Goal: Download file/media

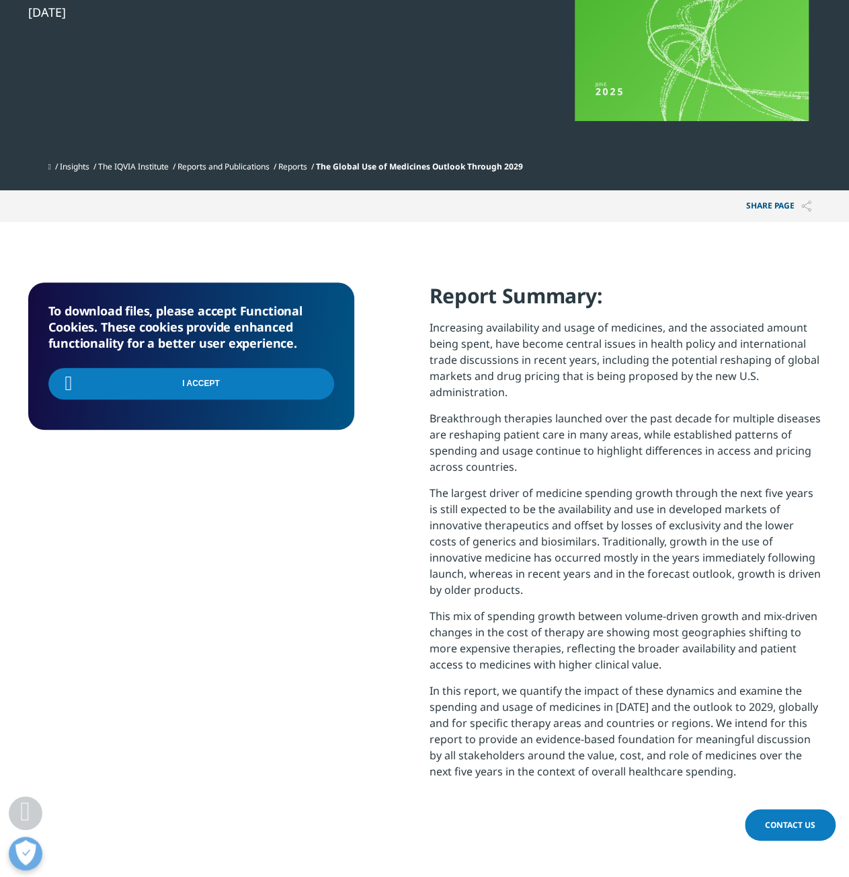
scroll to position [269, 0]
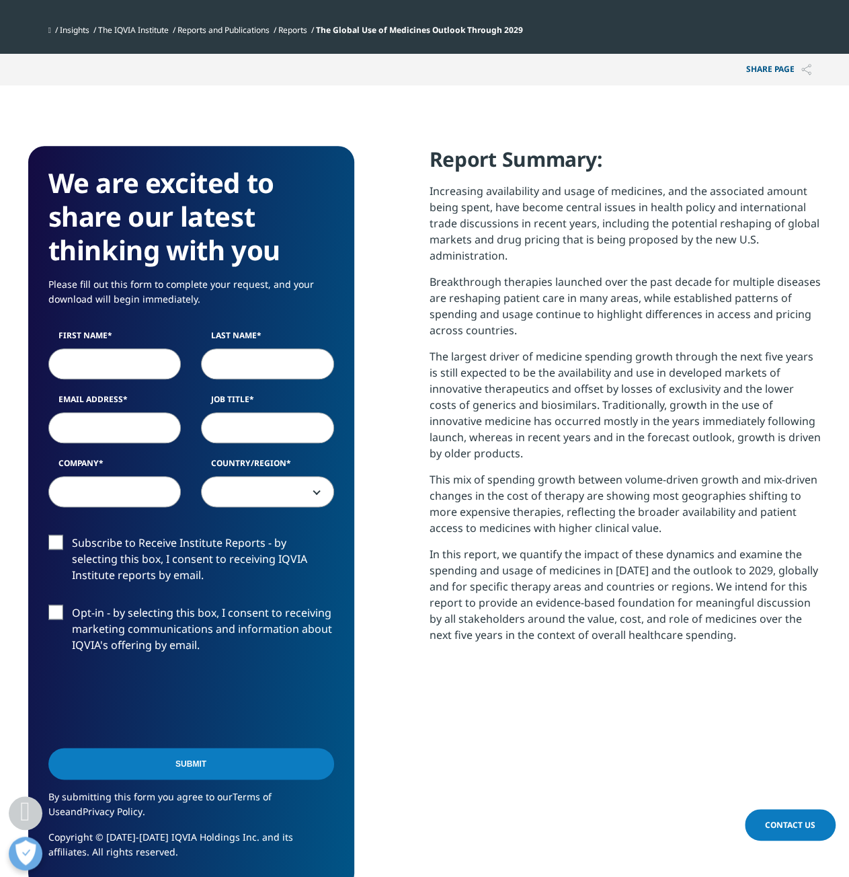
scroll to position [469, 0]
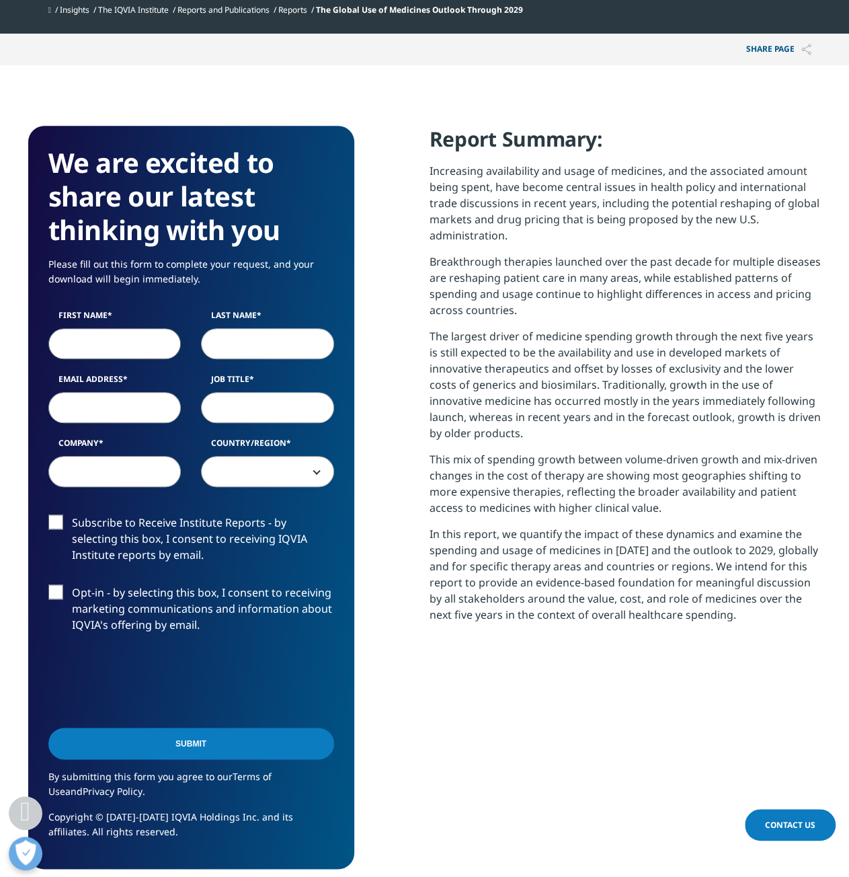
click at [139, 345] on input "First Name" at bounding box center [114, 343] width 133 height 31
type input "Pi"
type input "[EMAIL_ADDRESS][DOMAIN_NAME]"
type input "Student"
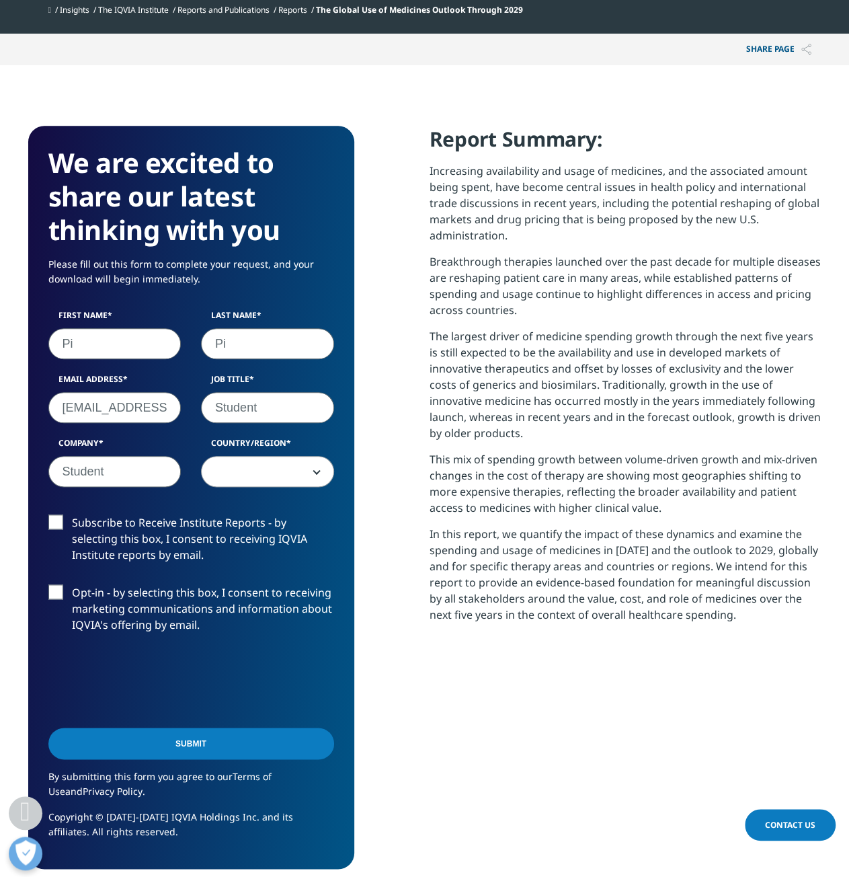
type input "Student"
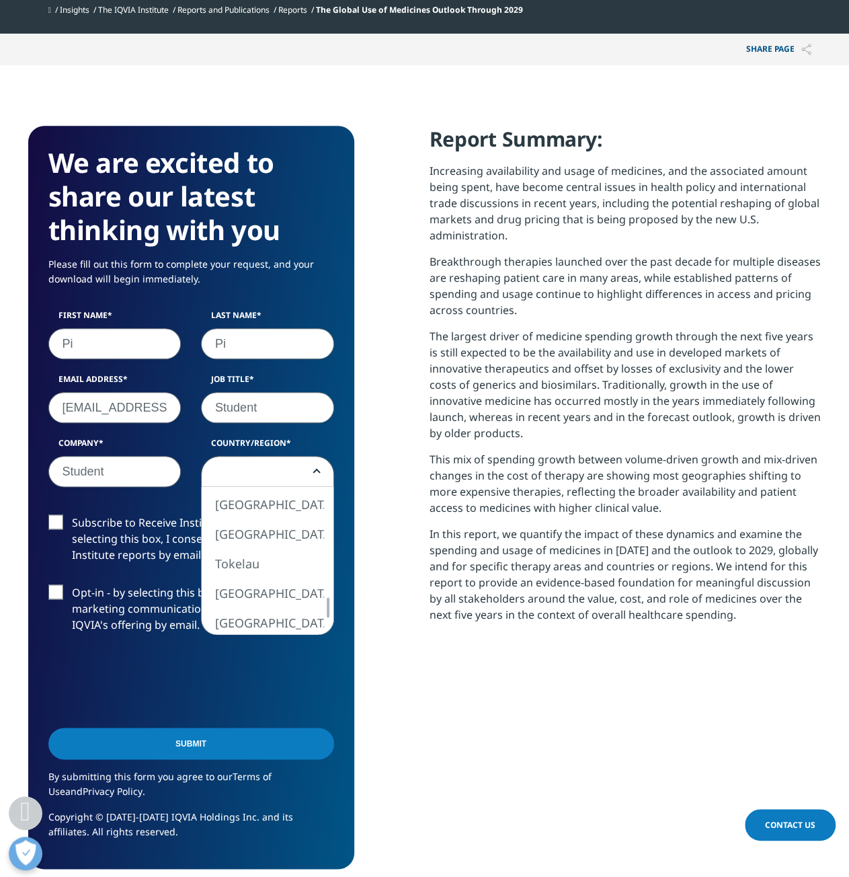
select select "[GEOGRAPHIC_DATA]"
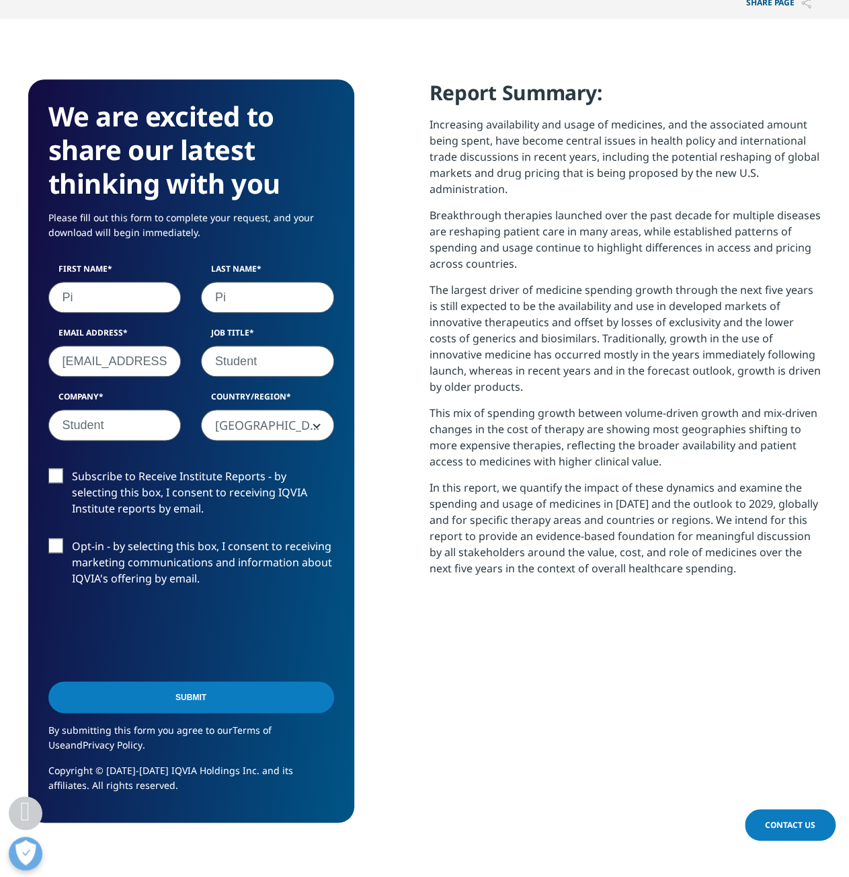
scroll to position [537, 0]
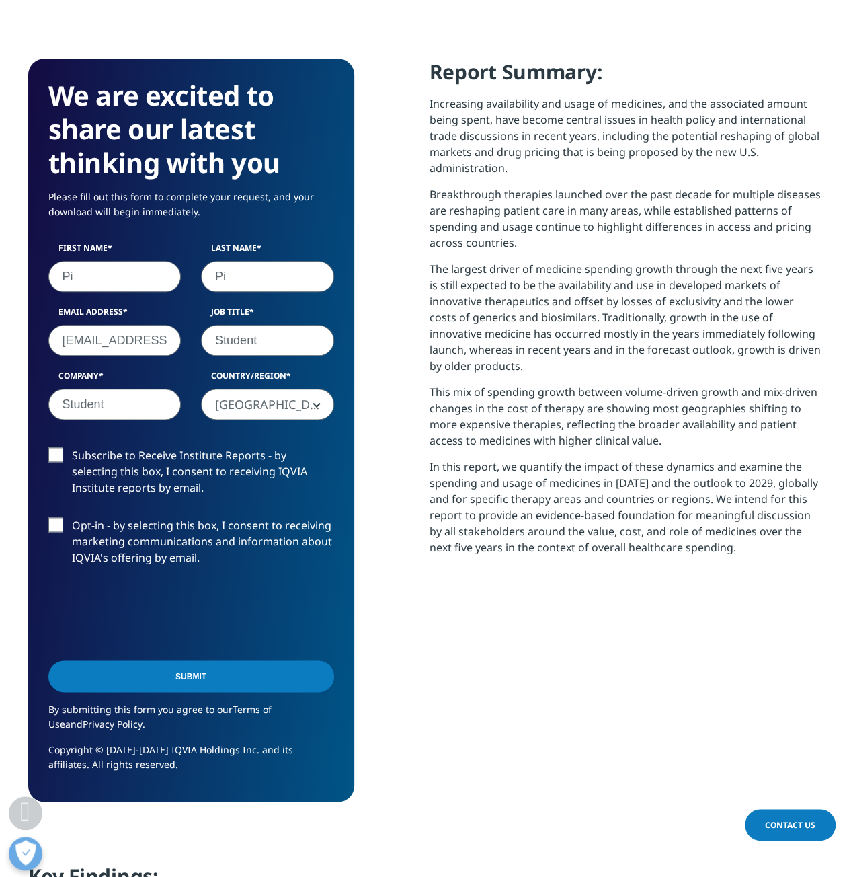
click at [121, 670] on input "Submit" at bounding box center [191, 676] width 286 height 32
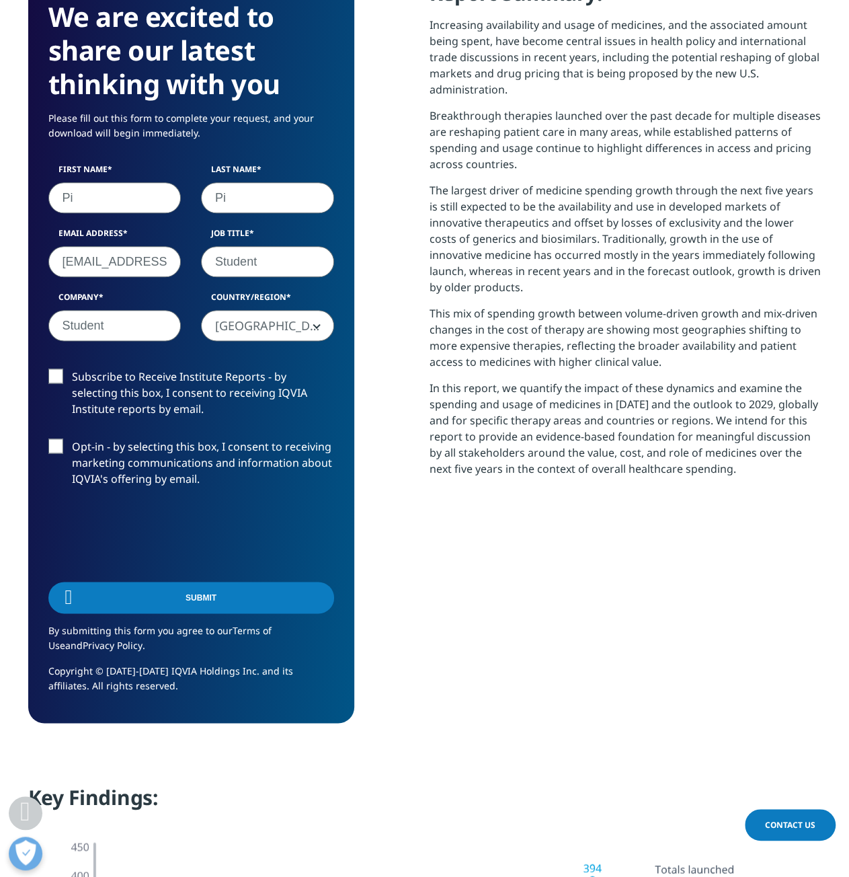
scroll to position [541, 793]
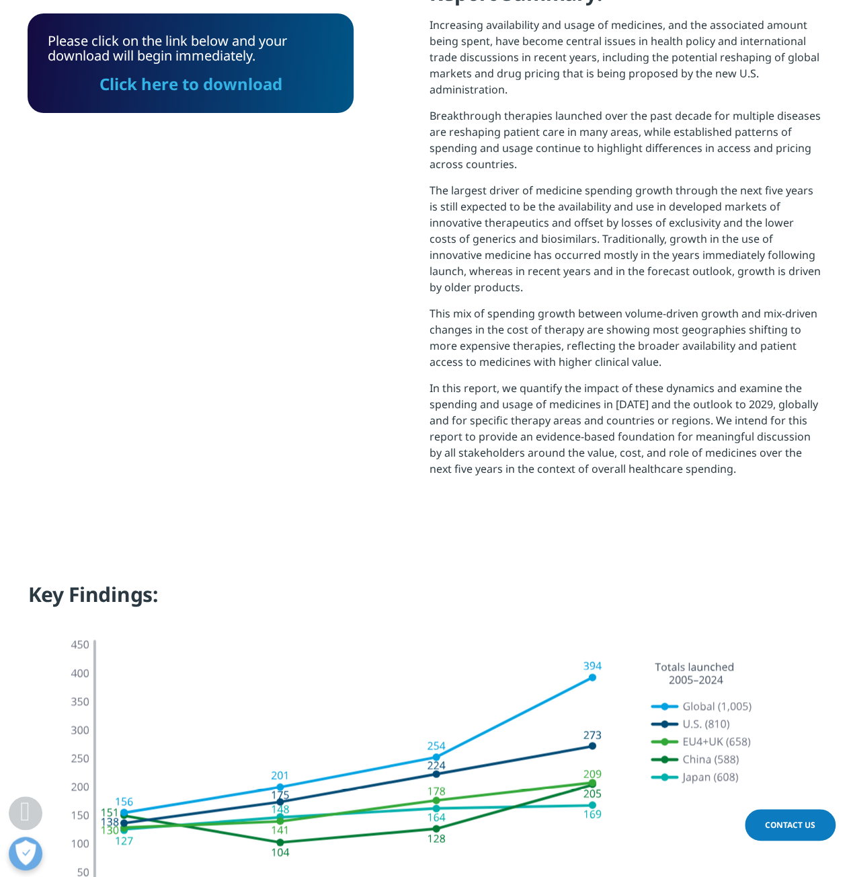
click at [221, 89] on link "Click here to download" at bounding box center [191, 84] width 183 height 22
